Goal: Task Accomplishment & Management: Use online tool/utility

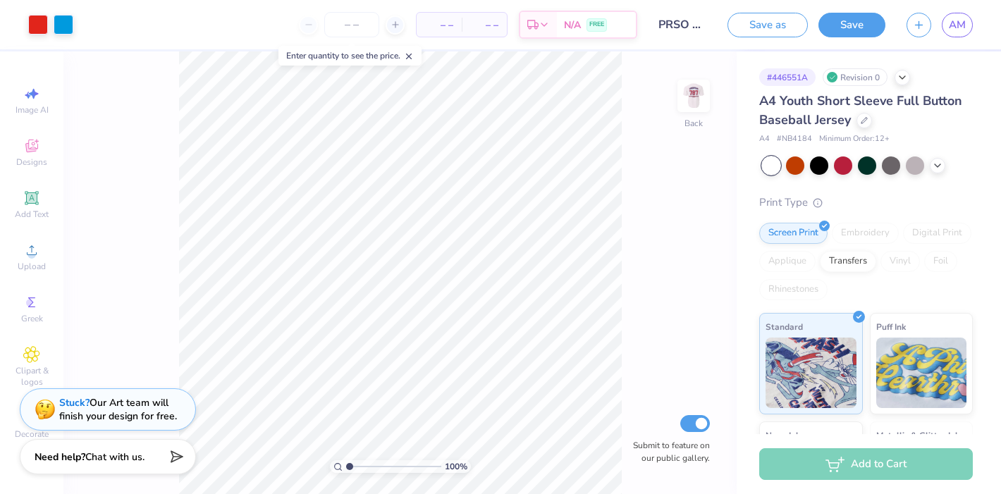
scroll to position [197, 0]
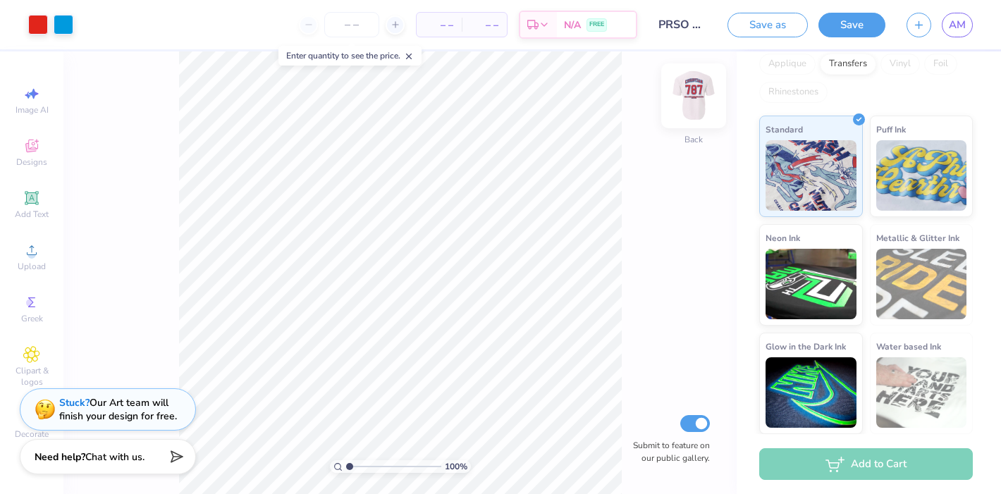
click at [693, 104] on img at bounding box center [693, 96] width 56 height 56
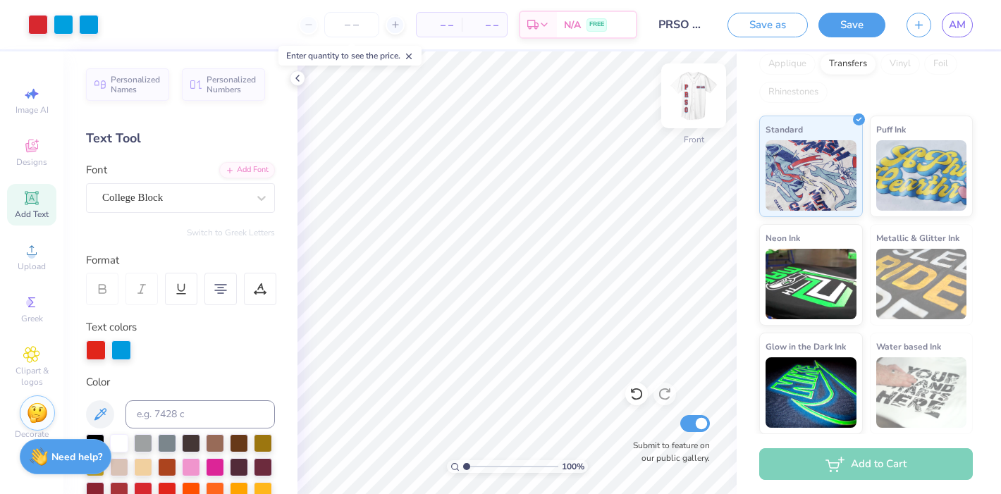
click at [691, 94] on img at bounding box center [693, 96] width 56 height 56
click at [689, 101] on img at bounding box center [693, 96] width 56 height 56
click at [689, 101] on img at bounding box center [693, 96] width 28 height 28
click at [700, 90] on img at bounding box center [693, 96] width 56 height 56
click at [786, 26] on button "Save as" at bounding box center [767, 23] width 80 height 25
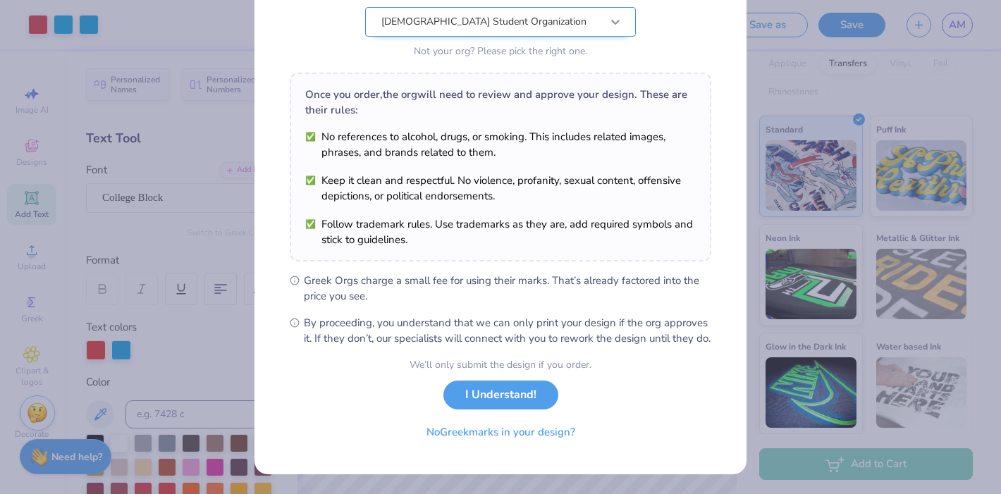
scroll to position [159, 0]
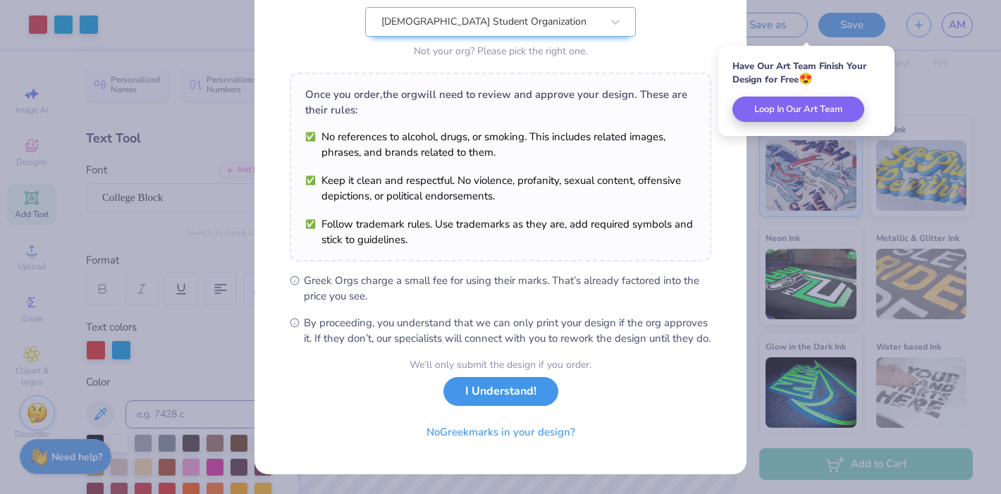
click at [516, 406] on button "I Understand!" at bounding box center [500, 391] width 115 height 29
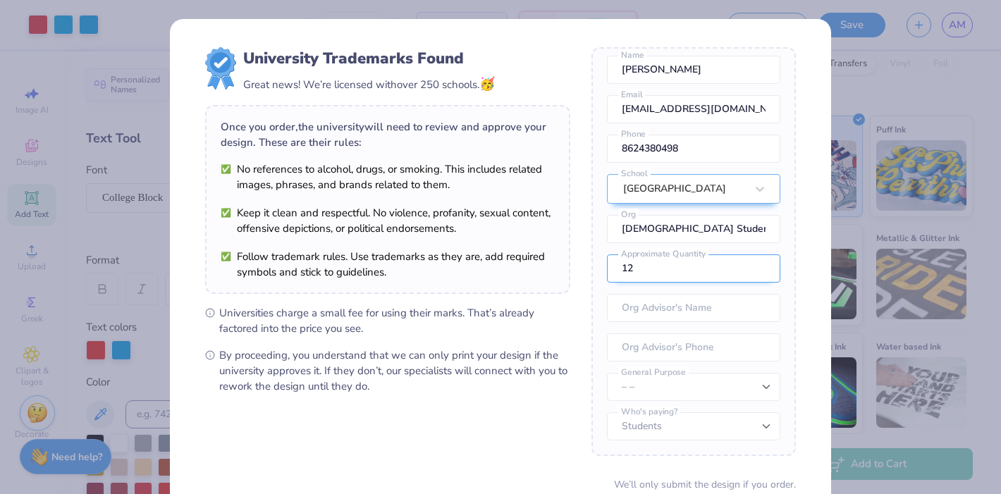
scroll to position [120, 0]
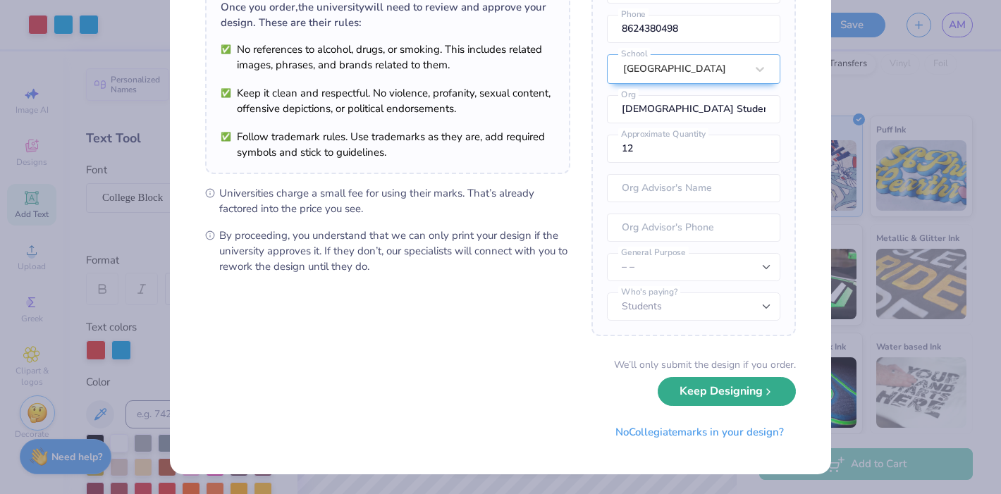
click at [693, 391] on button "Keep Designing" at bounding box center [726, 391] width 138 height 29
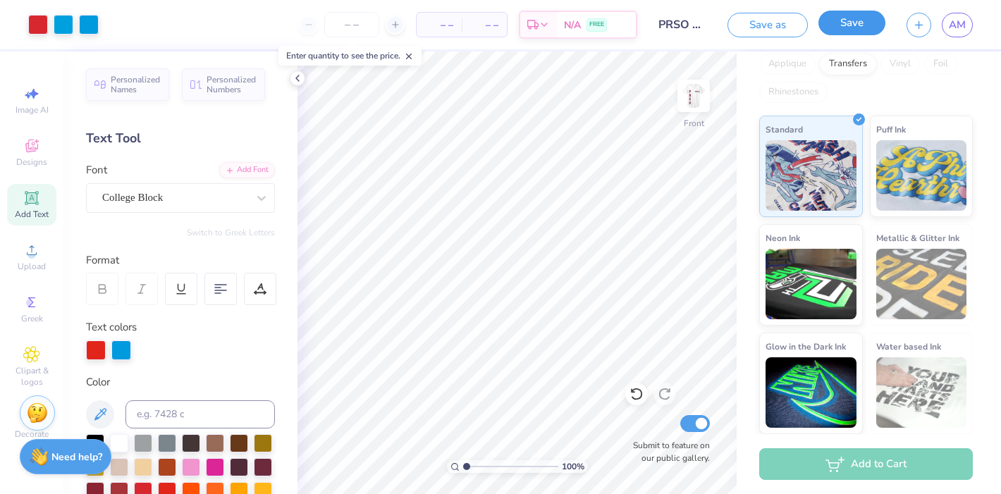
click at [861, 26] on button "Save" at bounding box center [851, 23] width 67 height 25
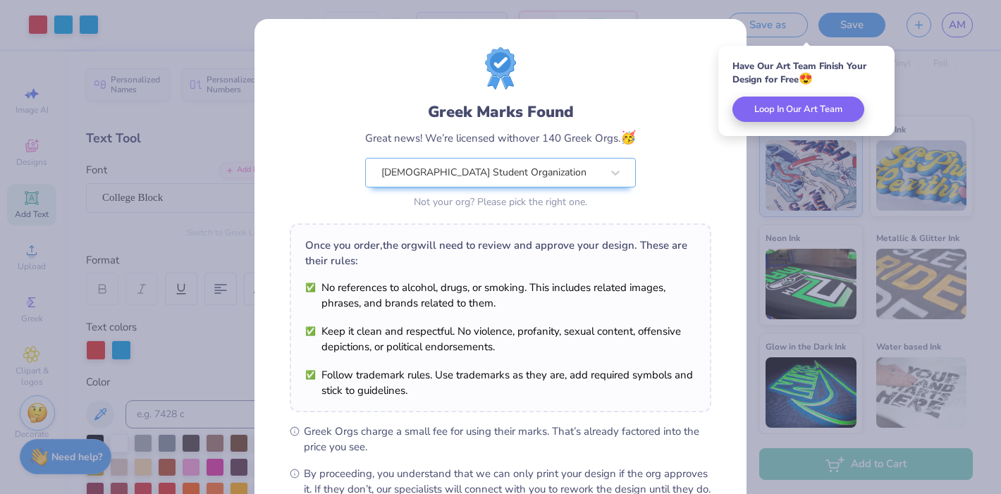
scroll to position [166, 0]
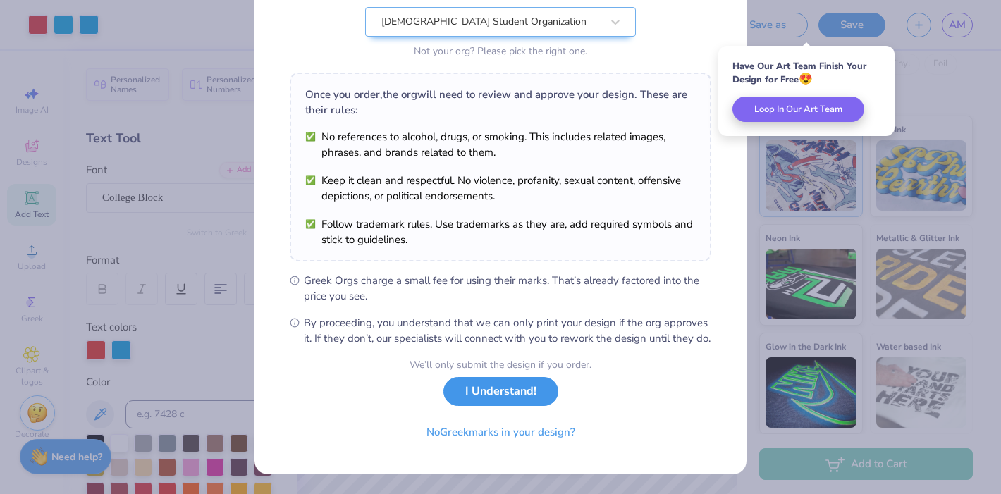
click at [481, 397] on button "I Understand!" at bounding box center [500, 391] width 115 height 29
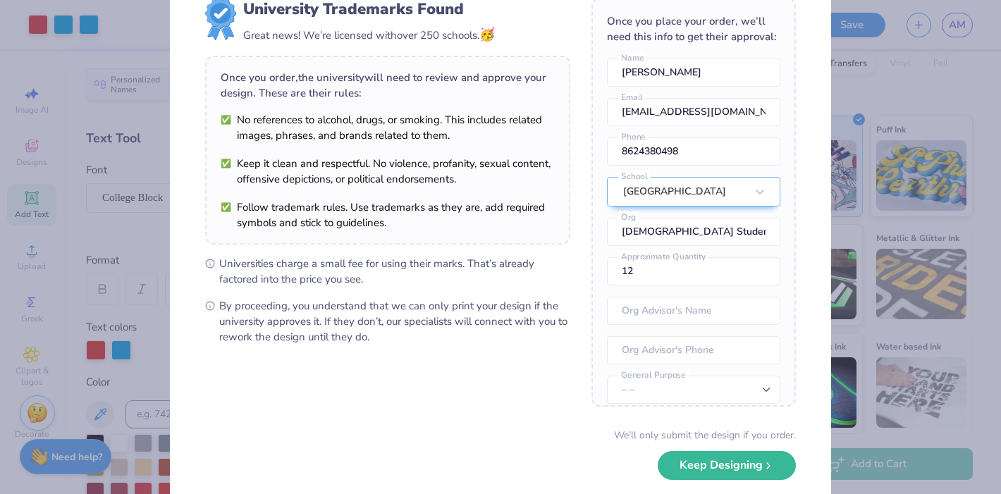
scroll to position [50, 0]
click at [705, 311] on input "text" at bounding box center [693, 310] width 173 height 28
click at [761, 381] on select "– – Member apparel for registered Student Organization / Department / School Fu…" at bounding box center [693, 389] width 173 height 28
select select "Member apparel for registered Student Organization / Department / School"
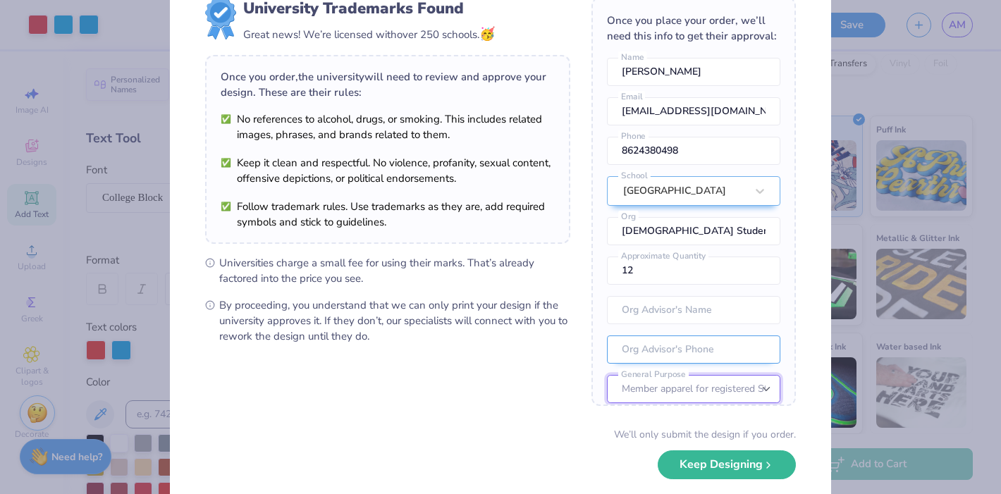
scroll to position [52, 0]
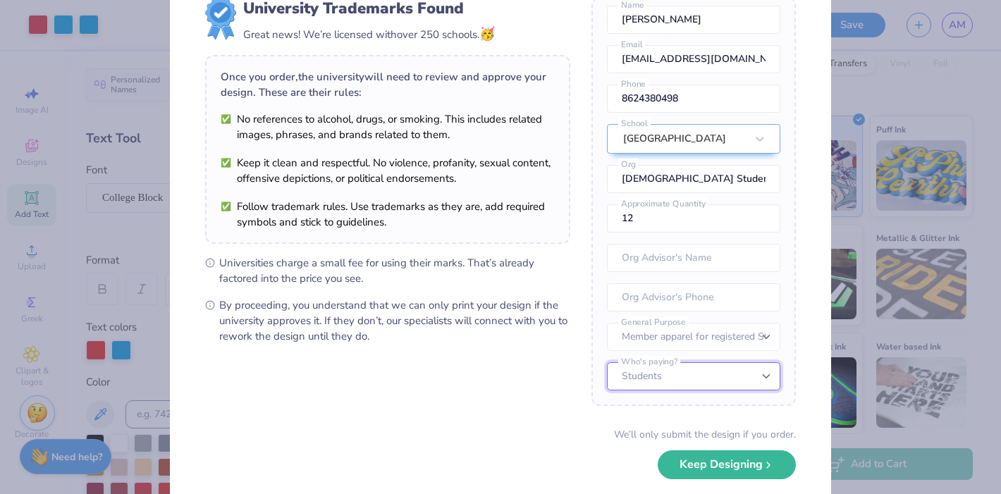
click at [714, 366] on select "Students University" at bounding box center [693, 376] width 173 height 28
click at [705, 381] on select "Students University" at bounding box center [693, 376] width 173 height 28
select select "Students"
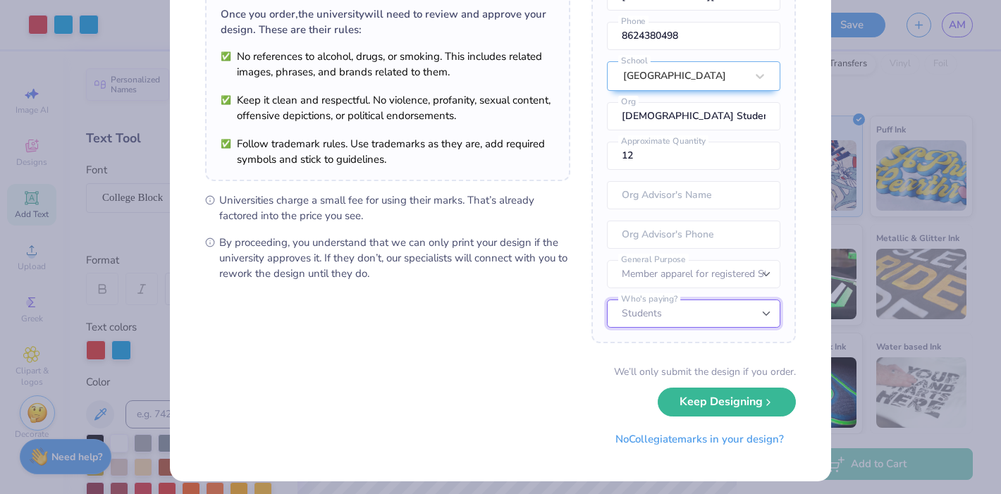
scroll to position [120, 0]
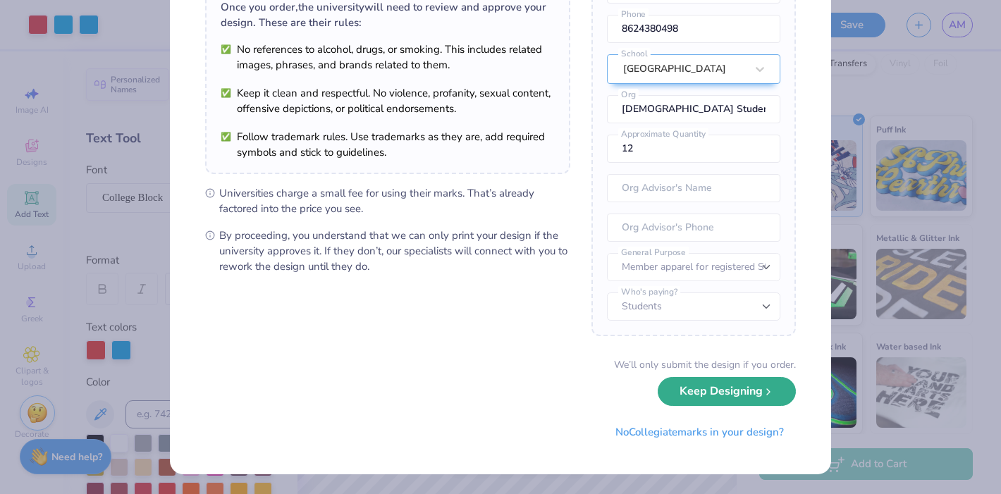
click at [729, 397] on button "Keep Designing" at bounding box center [726, 391] width 138 height 29
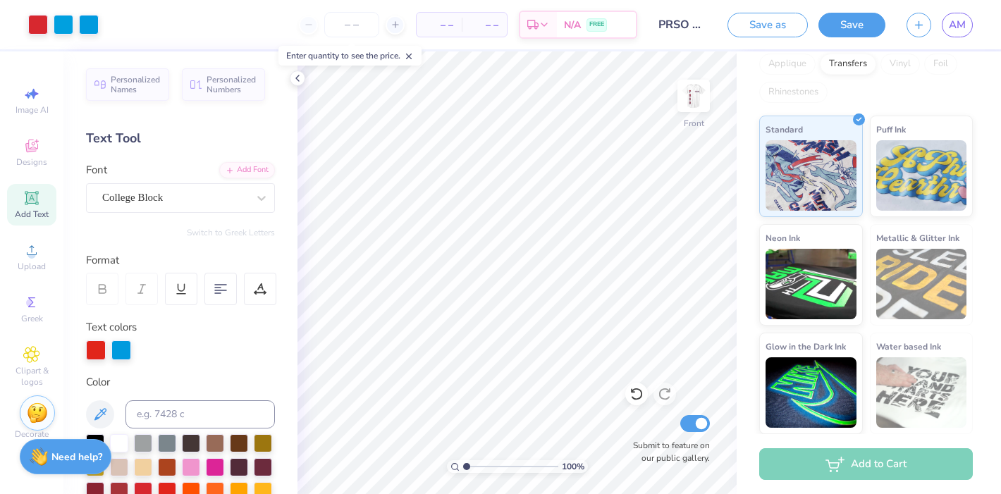
scroll to position [0, 0]
click at [956, 30] on span "AM" at bounding box center [957, 25] width 17 height 16
